Goal: Find specific page/section

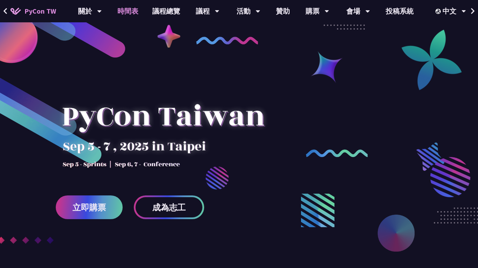
click at [127, 12] on link "時間表" at bounding box center [127, 11] width 35 height 22
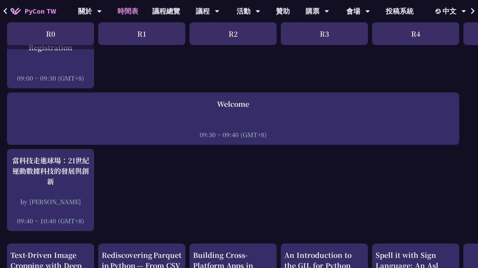
scroll to position [109, 0]
